Goal: Task Accomplishment & Management: Manage account settings

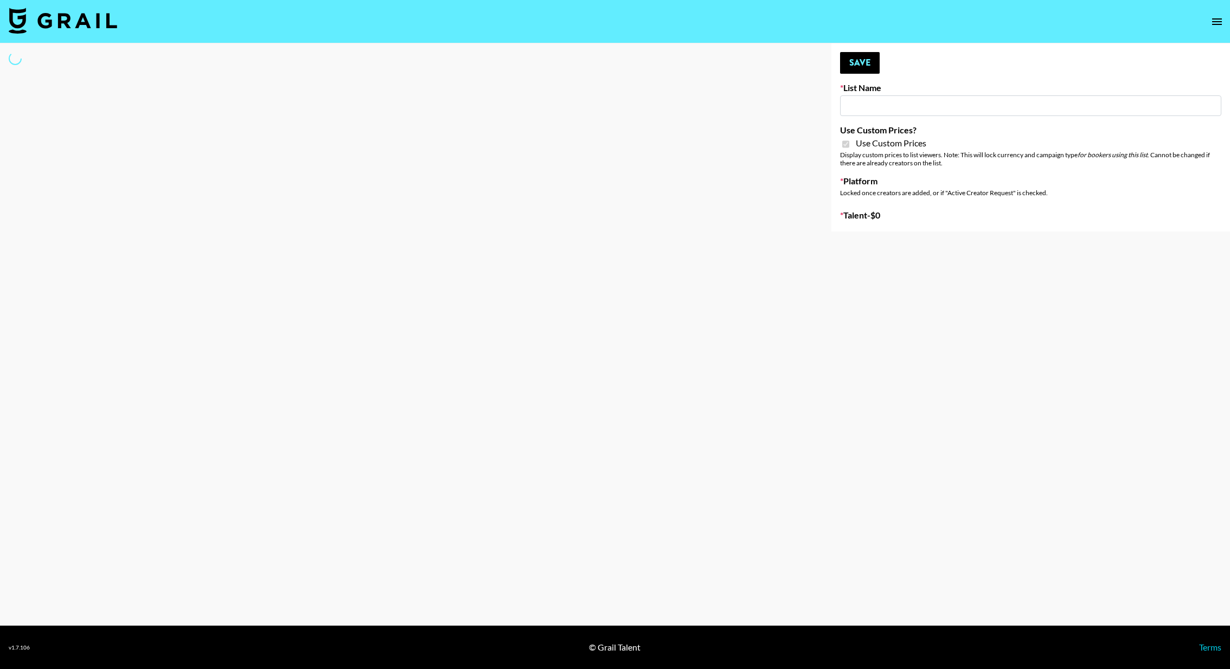
type input "Evry Jewels"
checkbox input "true"
select select "Brand"
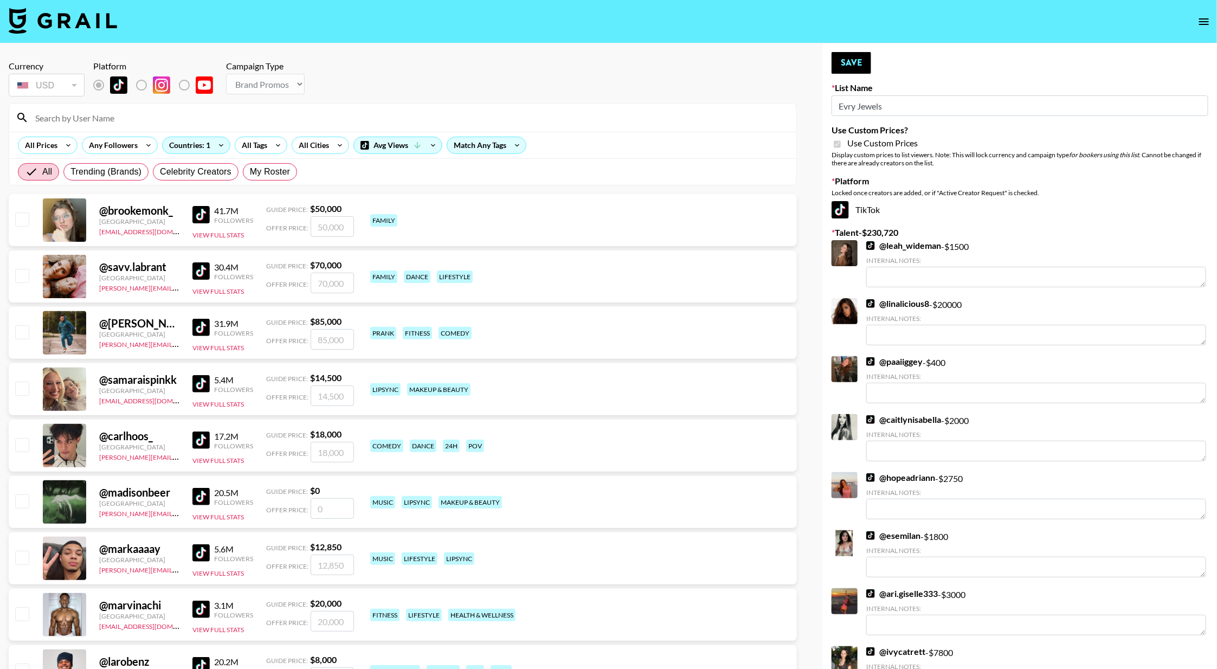
click at [577, 113] on input at bounding box center [409, 117] width 761 height 17
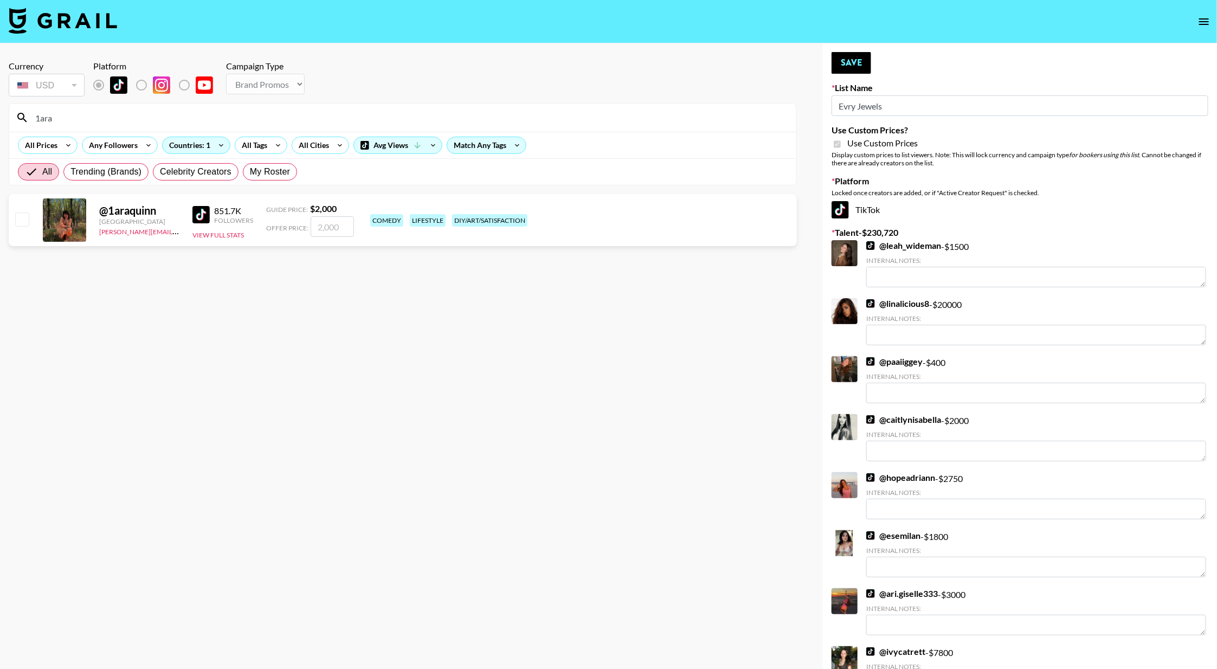
type input "1ara"
click at [25, 219] on input "checkbox" at bounding box center [21, 219] width 13 height 13
checkbox input "true"
type input "2000"
click at [846, 58] on button "Save" at bounding box center [852, 63] width 40 height 22
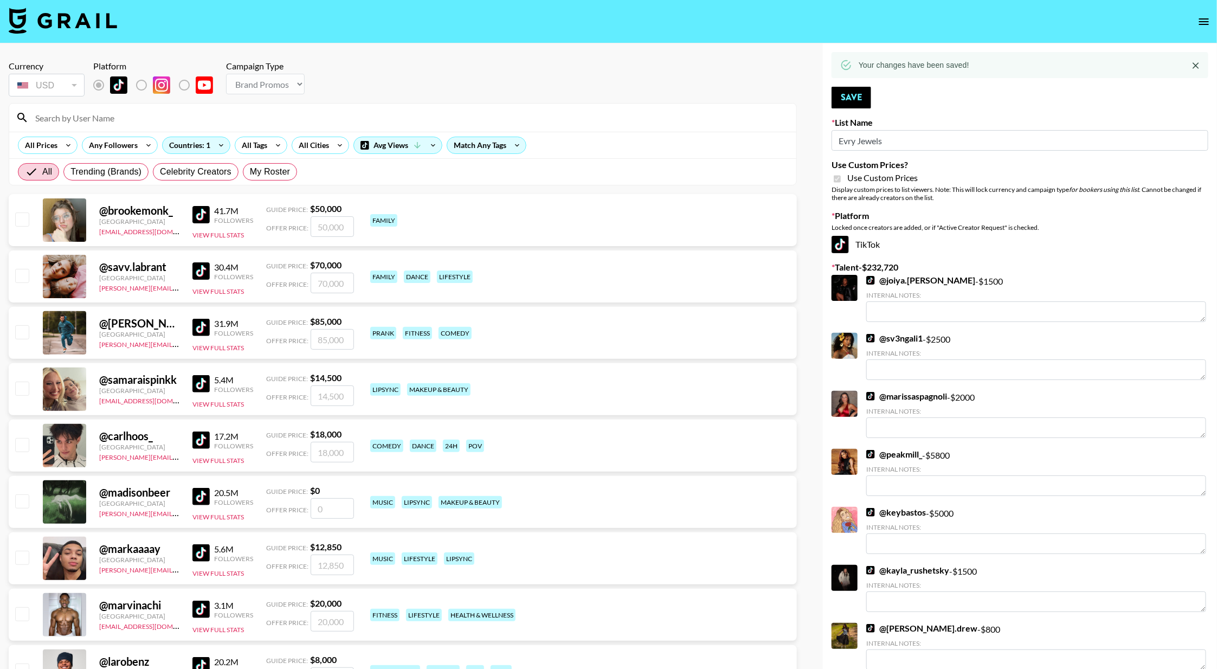
click at [843, 96] on button "Save" at bounding box center [852, 98] width 40 height 22
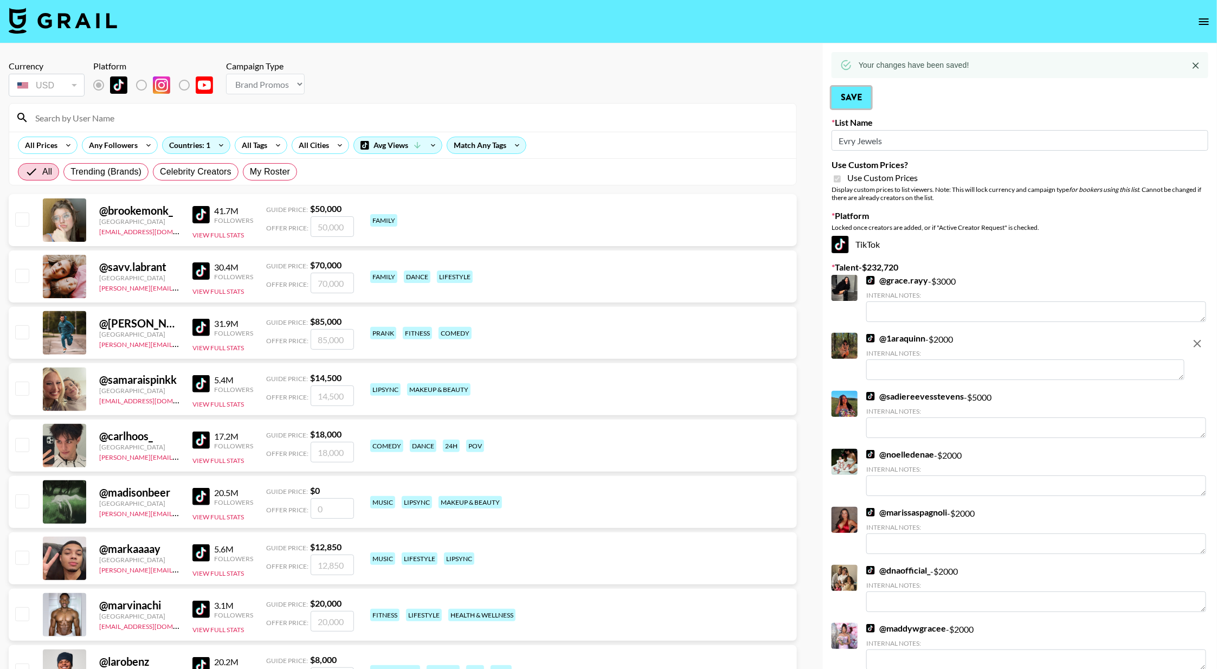
click at [864, 96] on button "Save" at bounding box center [852, 98] width 40 height 22
